Goal: Obtain resource: Download file/media

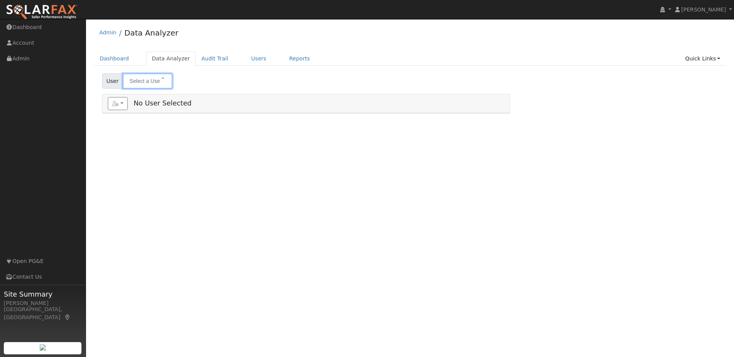
type input "[PERSON_NAME]"
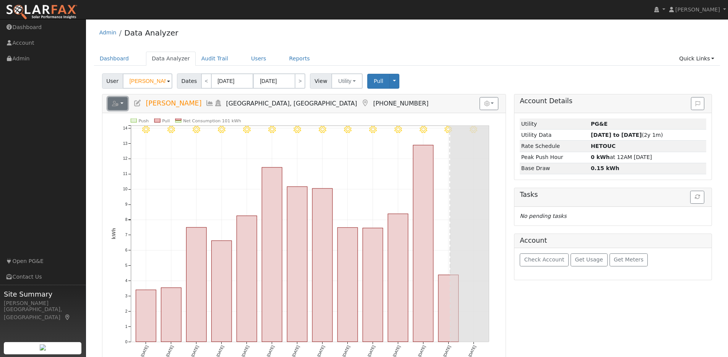
click at [126, 104] on button "button" at bounding box center [118, 103] width 20 height 13
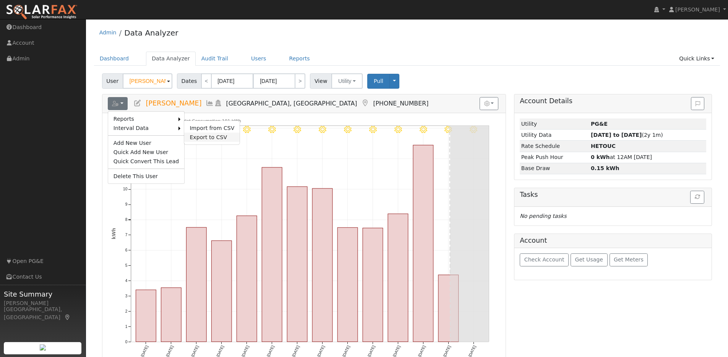
click at [190, 135] on link "Export to CSV" at bounding box center [211, 137] width 55 height 9
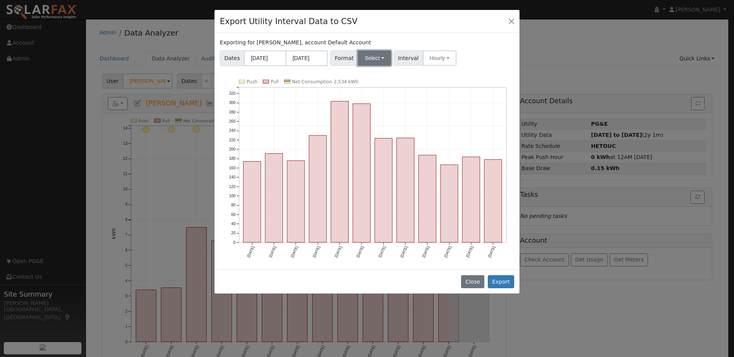
click at [379, 58] on button "Select" at bounding box center [374, 57] width 33 height 15
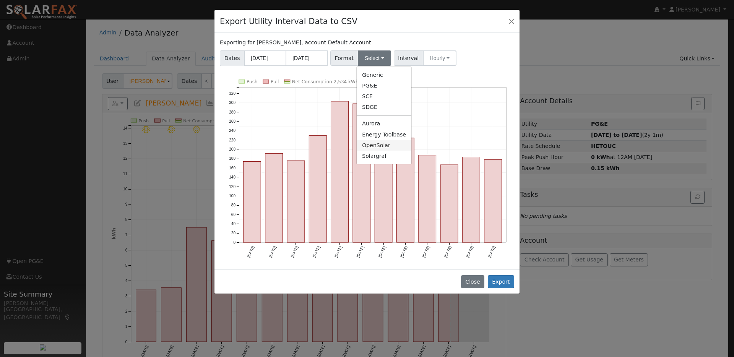
click at [372, 143] on link "OpenSolar" at bounding box center [384, 145] width 55 height 11
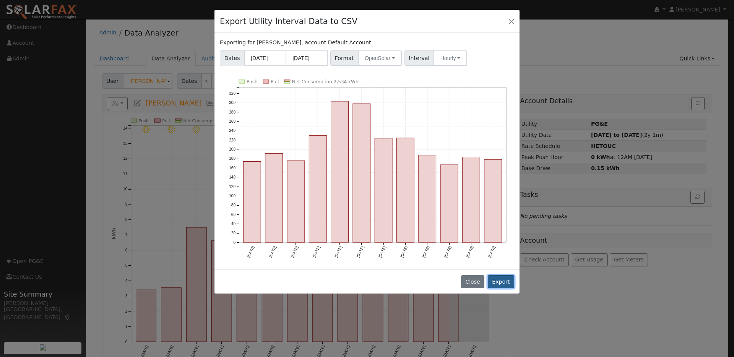
click at [499, 279] on button "Export" at bounding box center [501, 281] width 26 height 13
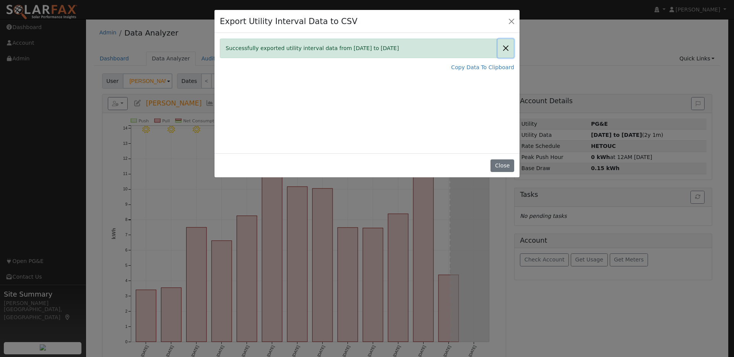
click at [507, 48] on button "Close" at bounding box center [506, 48] width 16 height 19
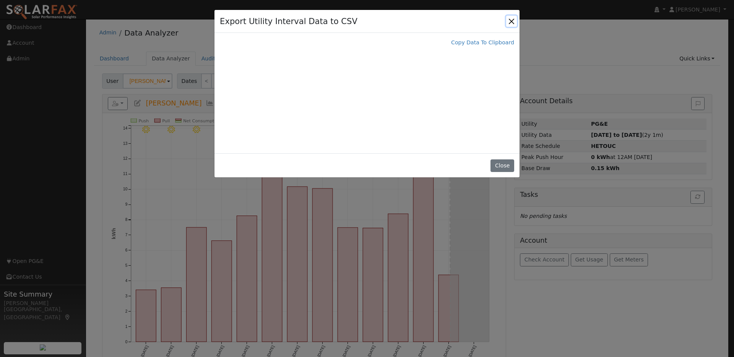
click at [509, 21] on button "Close" at bounding box center [511, 21] width 11 height 11
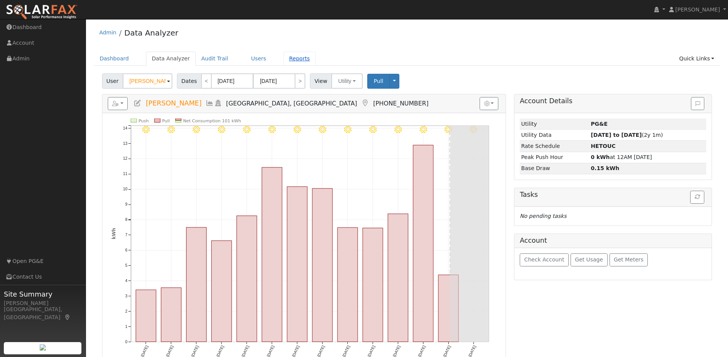
click at [286, 60] on link "Reports" at bounding box center [300, 59] width 32 height 14
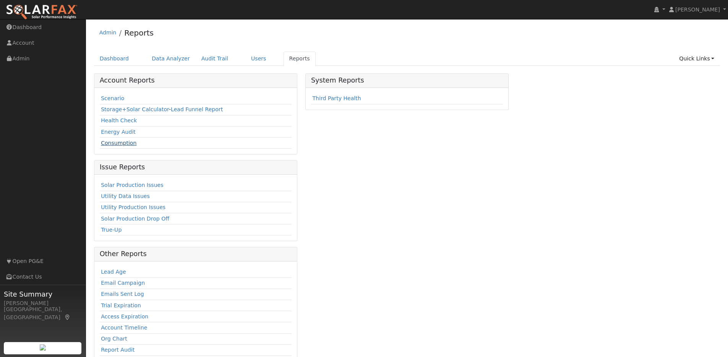
click at [107, 145] on link "Consumption" at bounding box center [119, 143] width 36 height 6
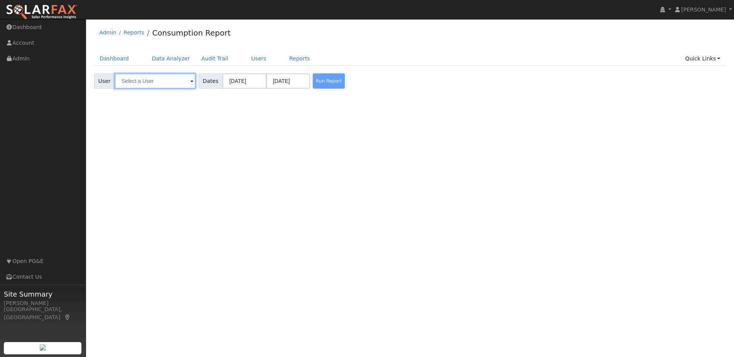
click at [179, 83] on input "text" at bounding box center [155, 80] width 81 height 15
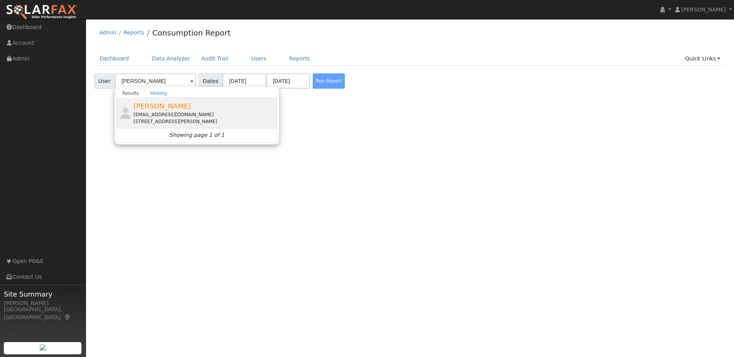
click at [202, 109] on div "Marsha Fulk doesnthaveone@gmail.com 387 Gladys Drive, Pleasant Hill, CA 94523" at bounding box center [204, 113] width 142 height 24
type input "Marsha Fulk"
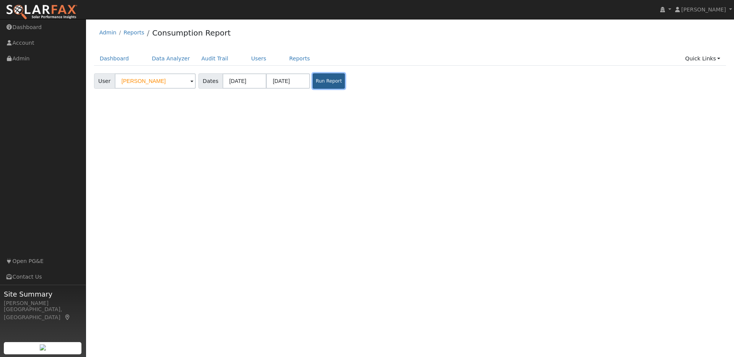
click at [313, 78] on button "Run Report" at bounding box center [329, 80] width 32 height 15
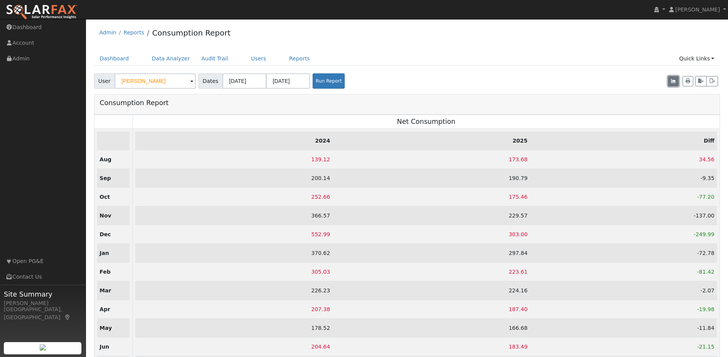
click at [674, 80] on icon "button" at bounding box center [673, 81] width 5 height 5
